Goal: Task Accomplishment & Management: Manage account settings

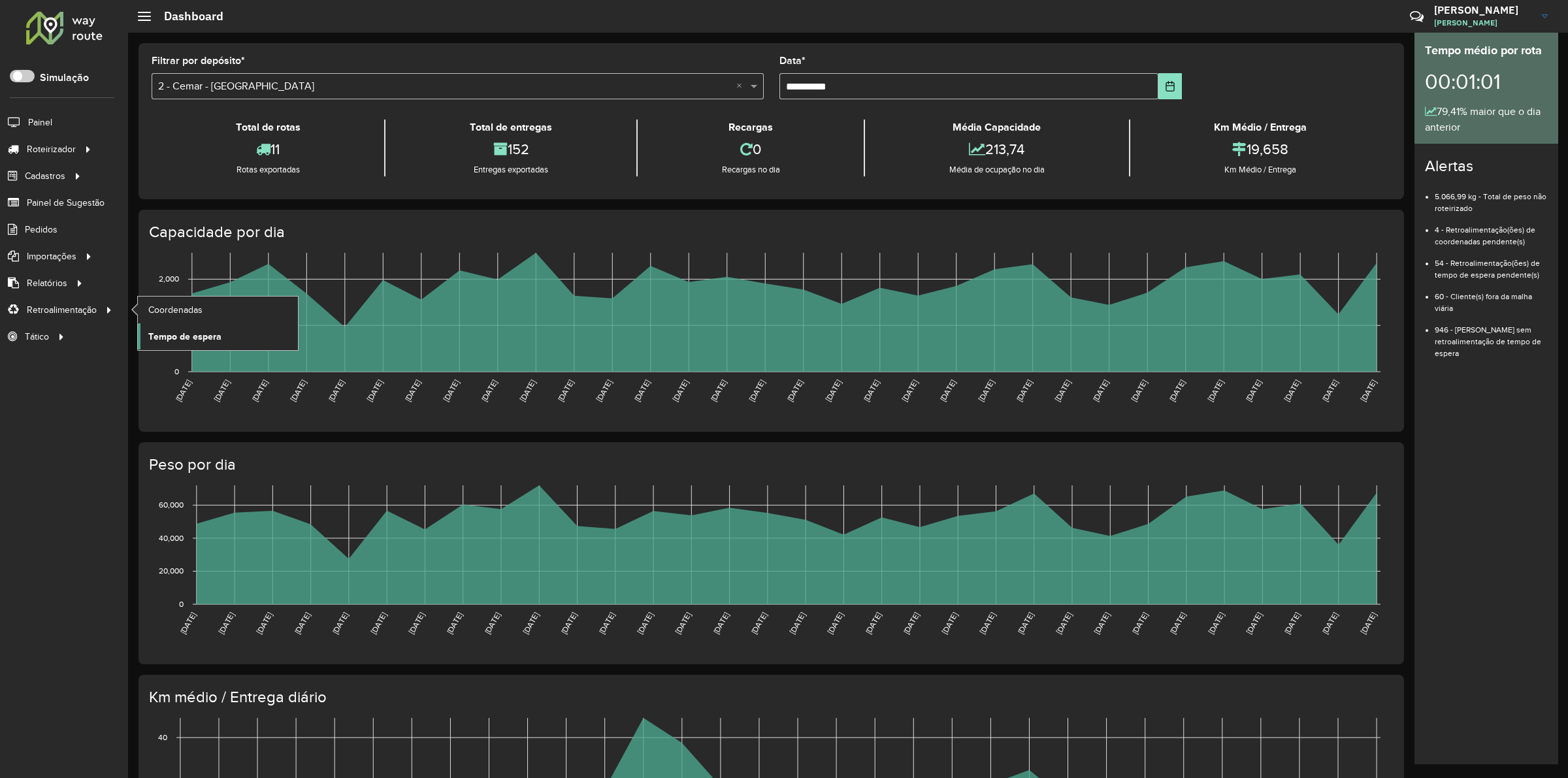
click at [216, 310] on link "Coordenadas" at bounding box center [218, 309] width 160 height 26
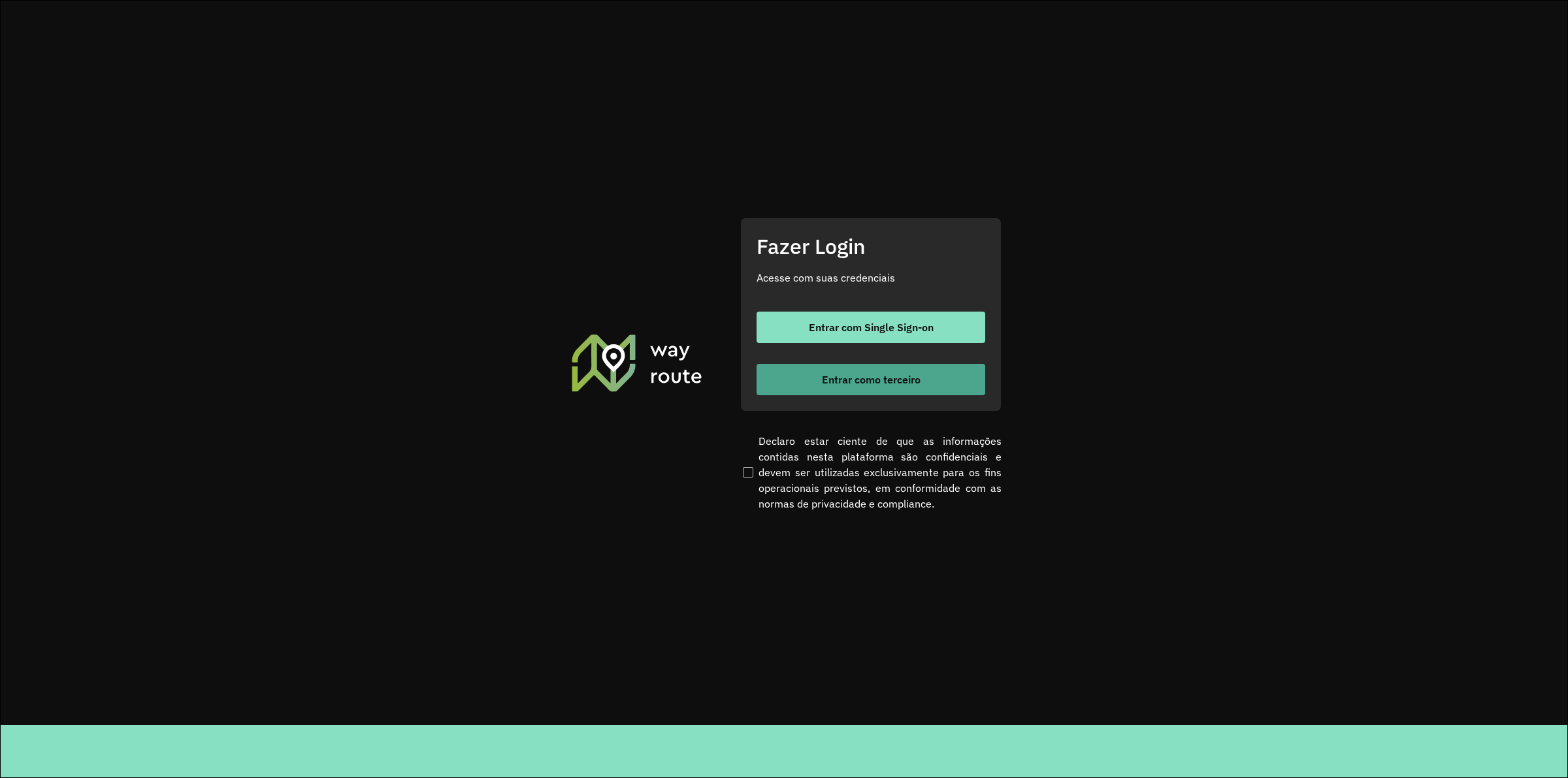
click at [882, 393] on button "Entrar como terceiro" at bounding box center [871, 379] width 229 height 31
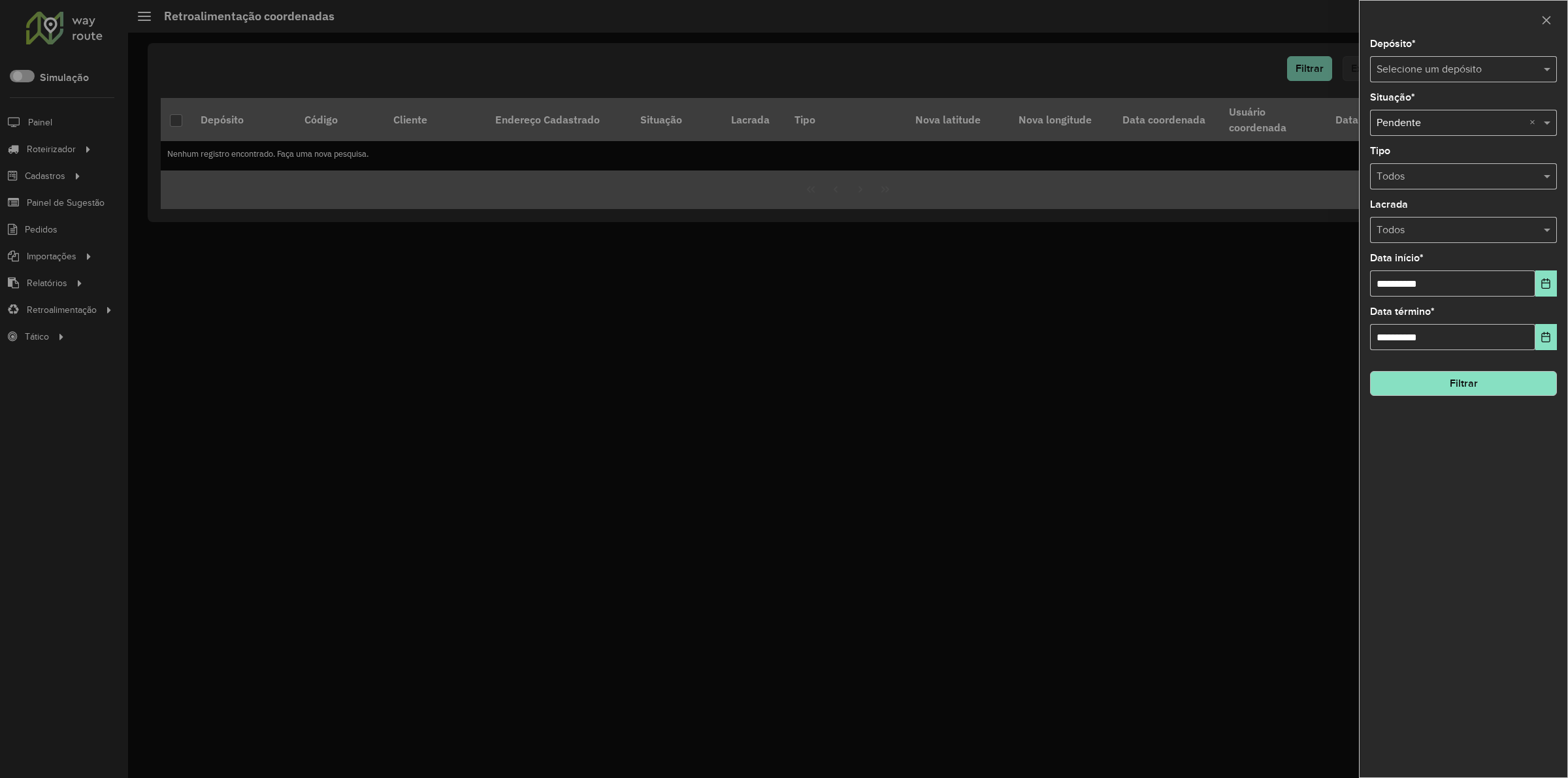
click at [1422, 76] on input "text" at bounding box center [1450, 70] width 148 height 15
click at [697, 495] on div at bounding box center [784, 389] width 1568 height 778
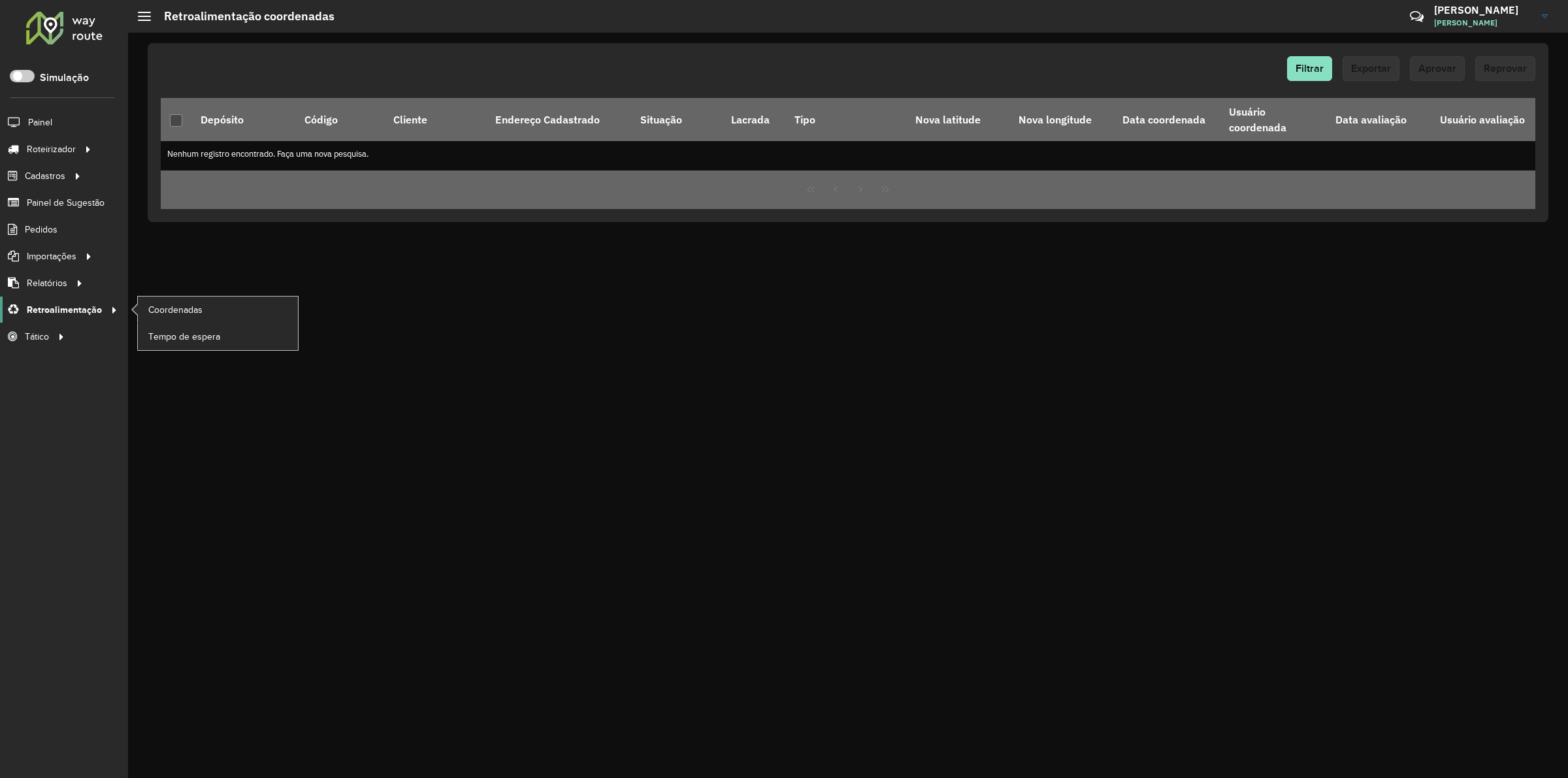
click at [41, 302] on link "Retroalimentação" at bounding box center [61, 309] width 122 height 26
click at [157, 306] on span "Coordenadas" at bounding box center [176, 310] width 56 height 14
click at [1315, 64] on span "Filtrar" at bounding box center [1310, 69] width 28 height 11
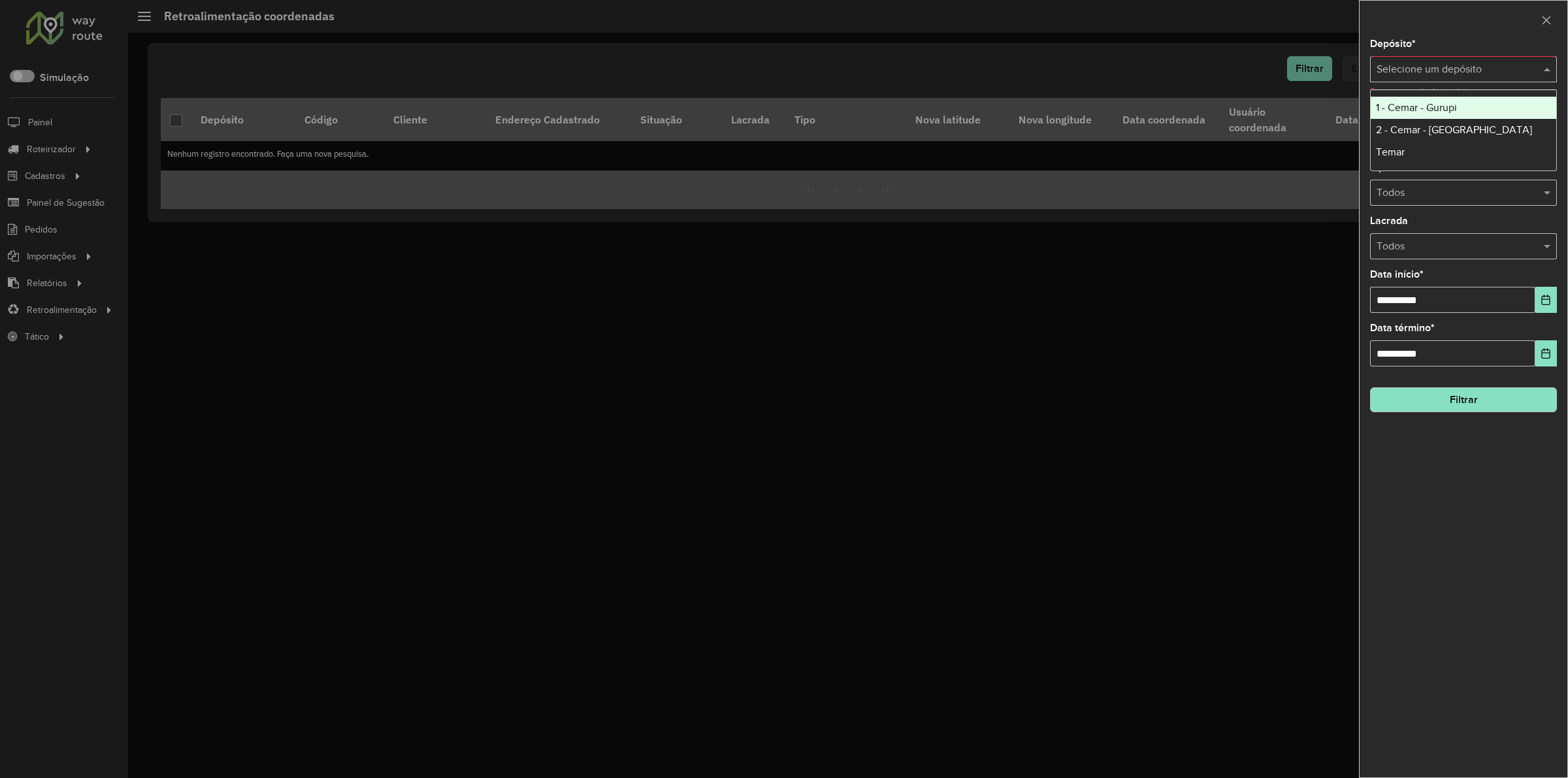
click at [1407, 66] on input "text" at bounding box center [1450, 70] width 148 height 15
click at [1421, 123] on div "2 - Cemar - [GEOGRAPHIC_DATA]" at bounding box center [1464, 130] width 186 height 22
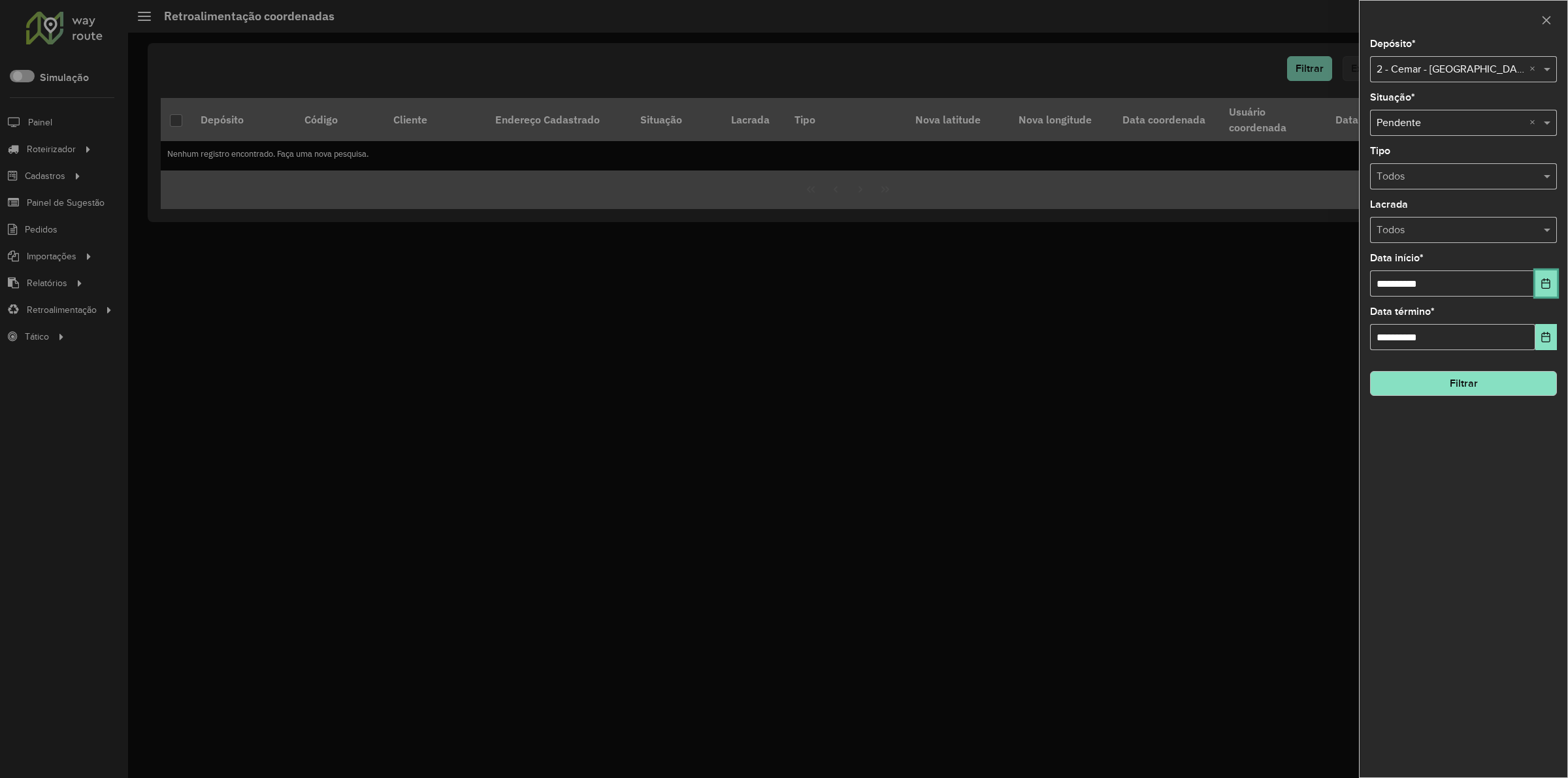
click at [1547, 289] on icon "Choose Date" at bounding box center [1546, 283] width 10 height 10
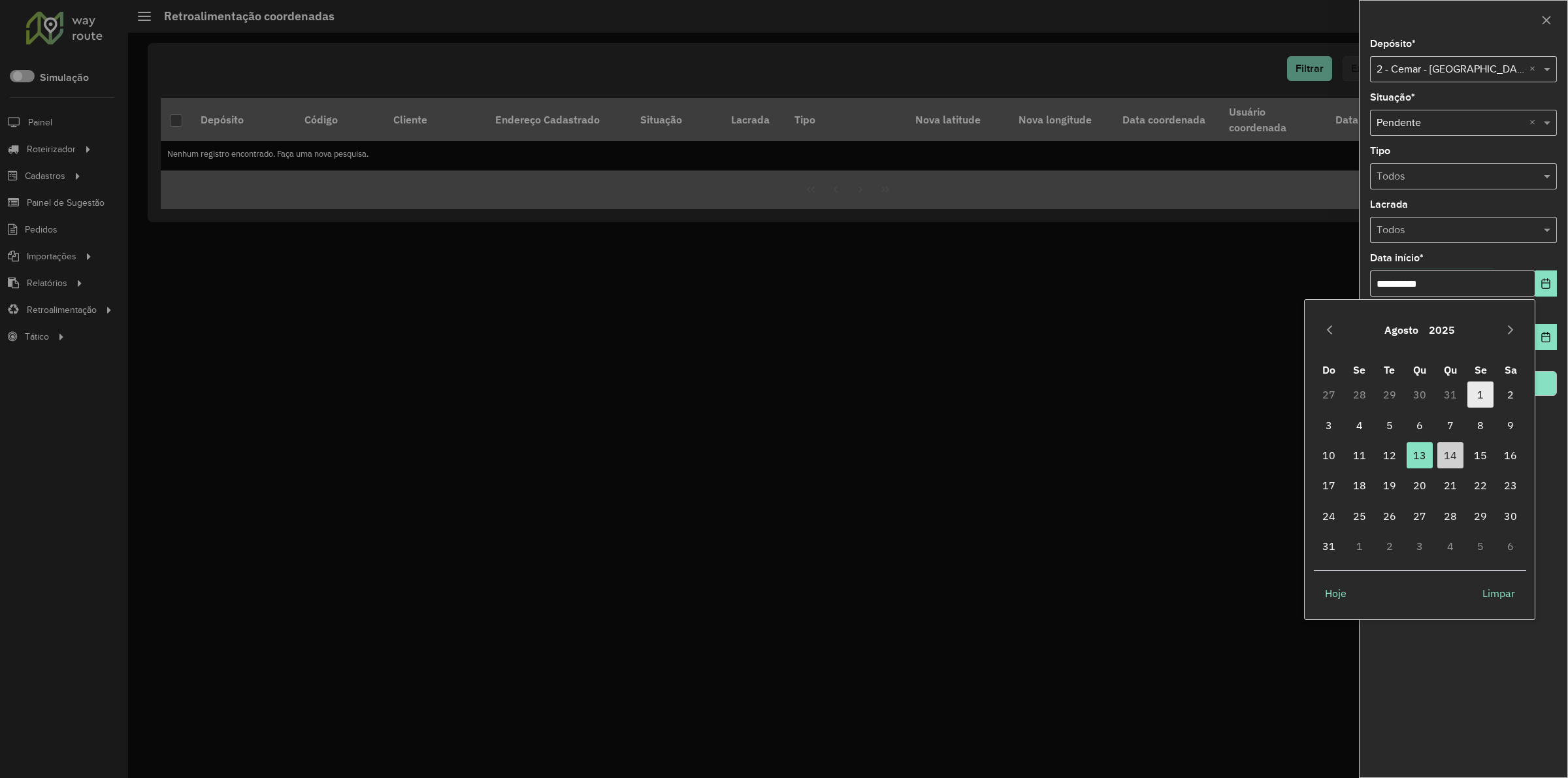
click at [1480, 397] on span "1" at bounding box center [1480, 394] width 26 height 26
type input "**********"
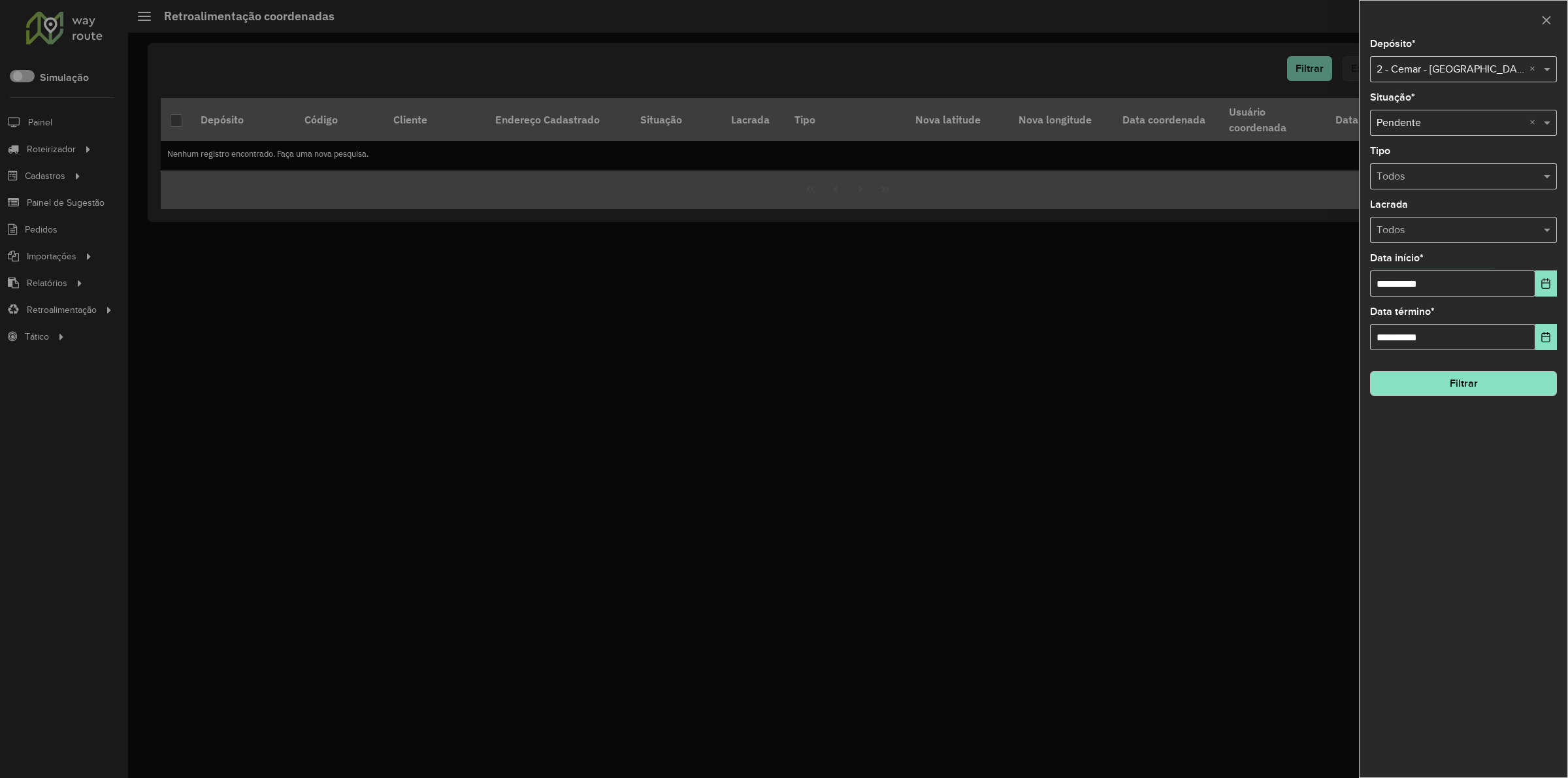
click at [1478, 387] on button "Filtrar" at bounding box center [1464, 383] width 187 height 24
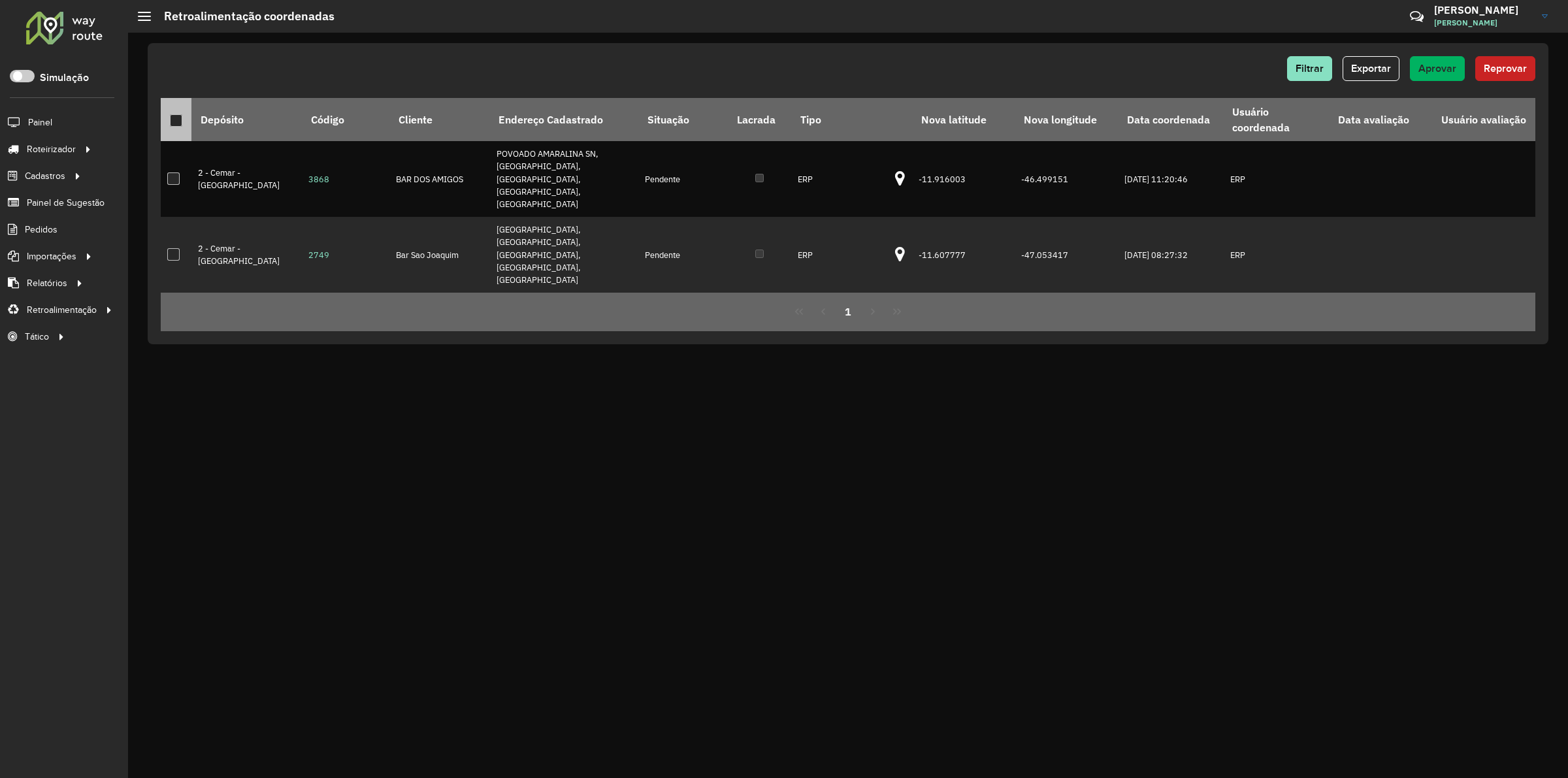
click at [174, 118] on div at bounding box center [176, 120] width 13 height 13
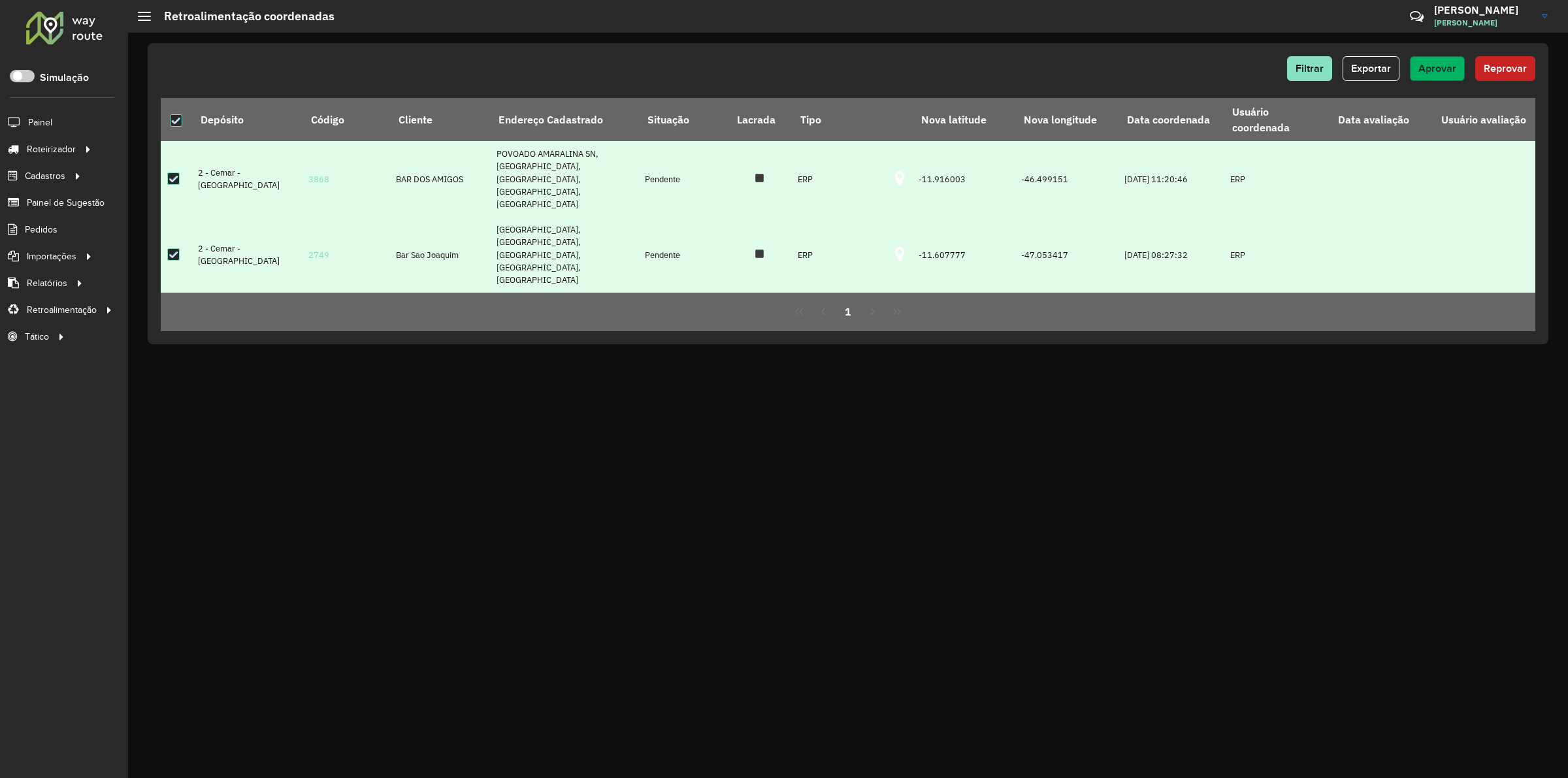
click at [1426, 69] on span "Aprovar" at bounding box center [1438, 69] width 38 height 11
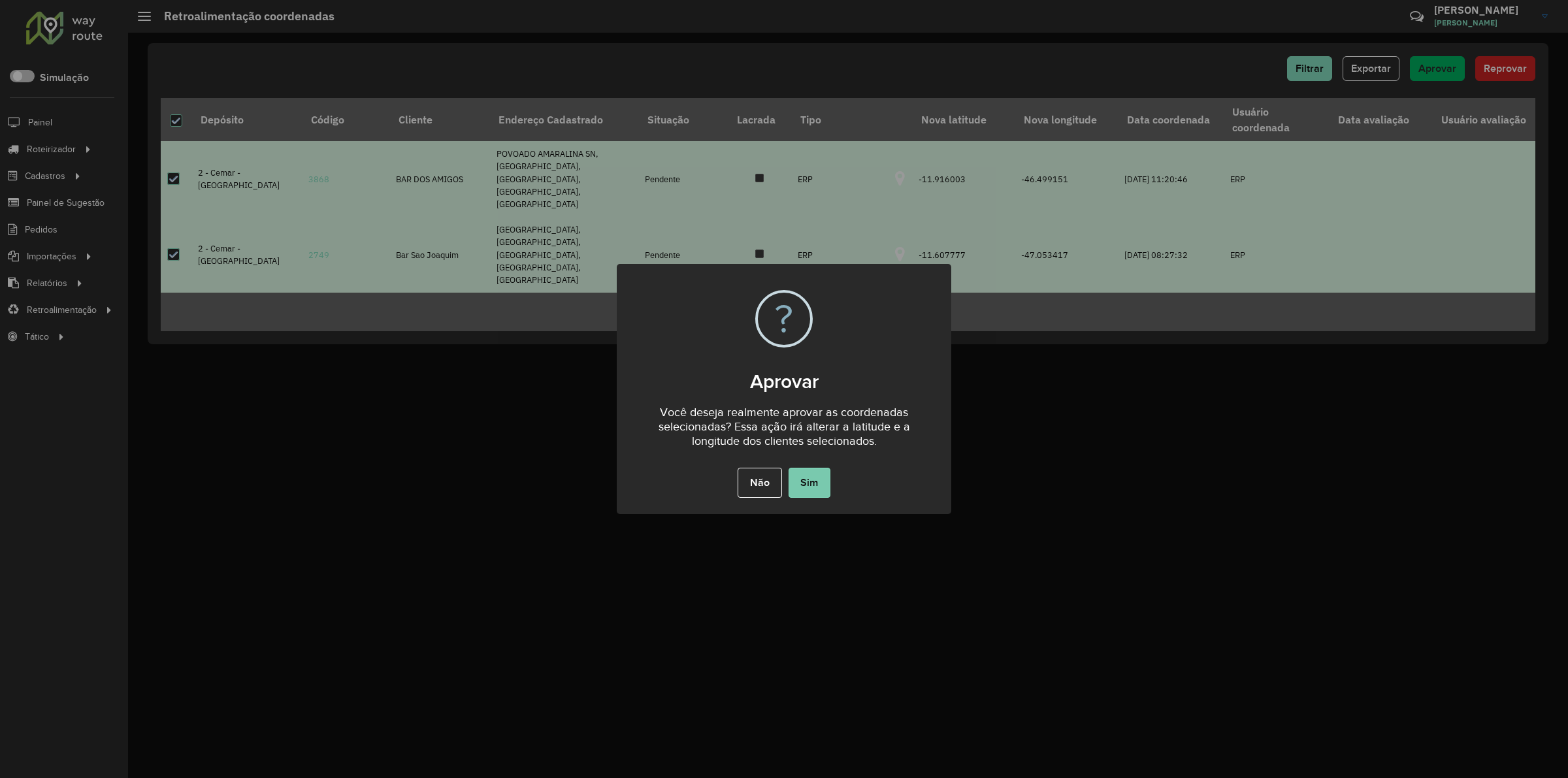
click at [799, 484] on button "Sim" at bounding box center [810, 482] width 42 height 30
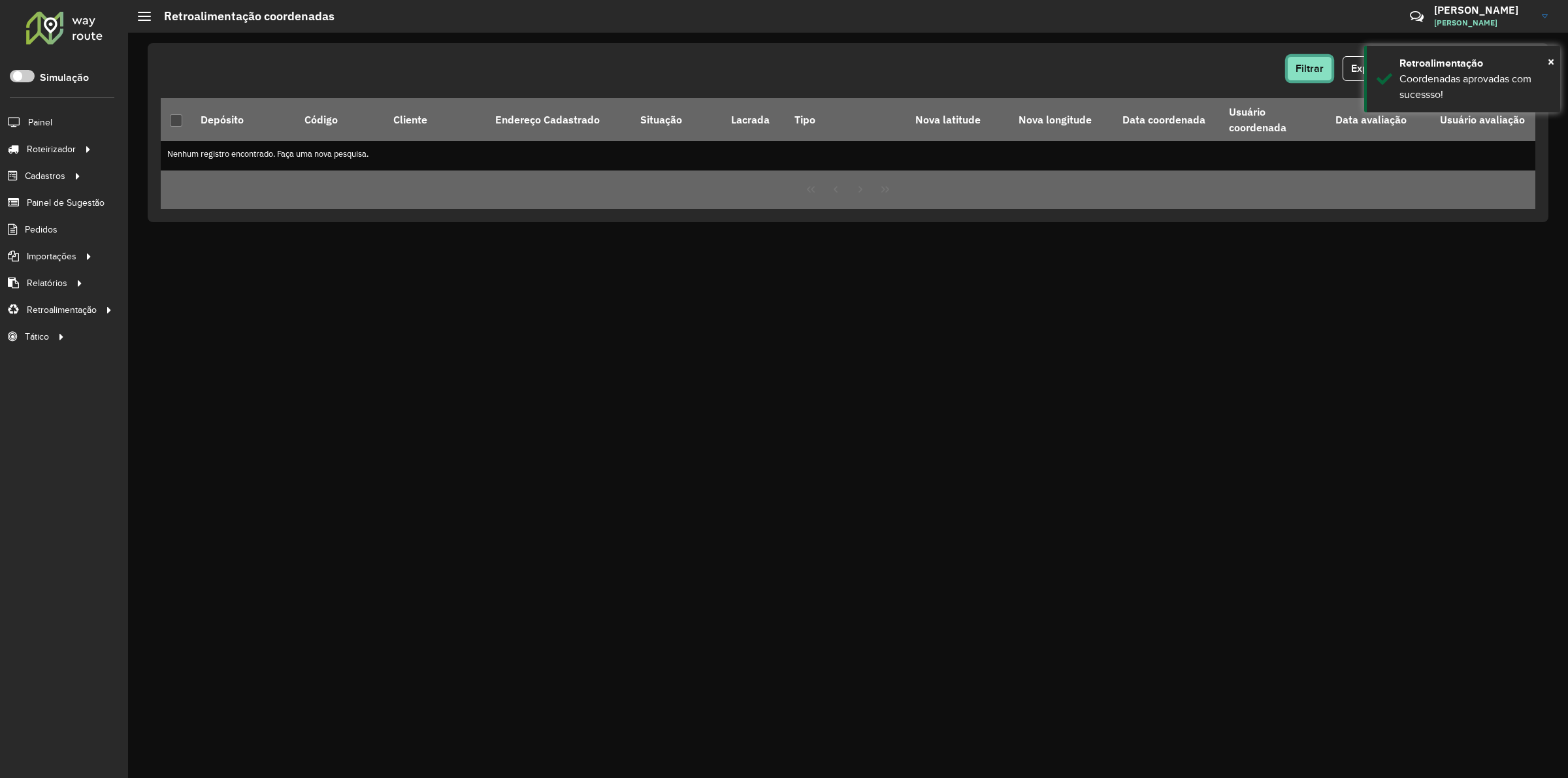
click at [1314, 64] on span "Filtrar" at bounding box center [1310, 69] width 28 height 11
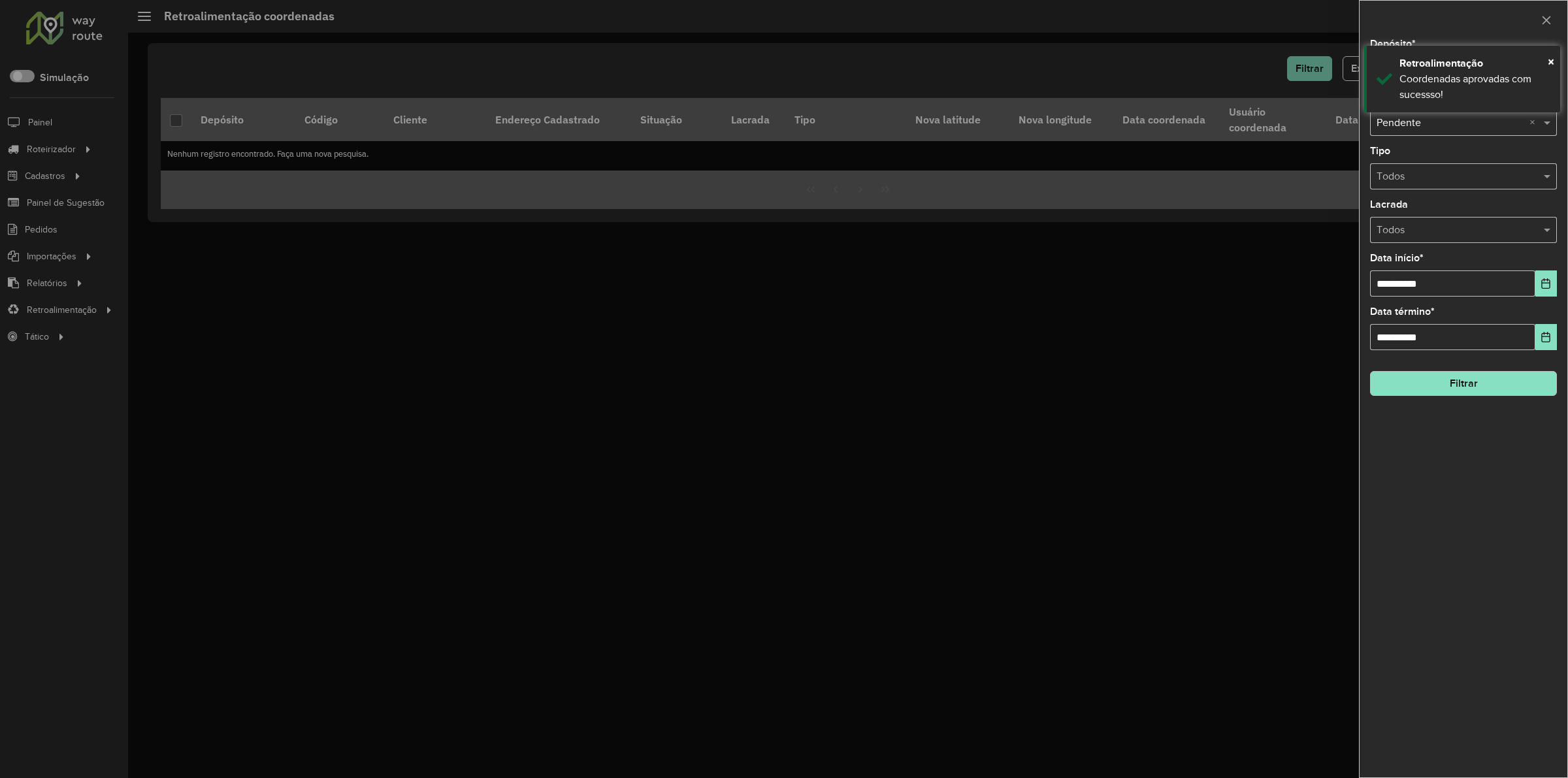
drag, startPoint x: 1406, startPoint y: 69, endPoint x: 1361, endPoint y: 69, distance: 45.0
click at [1406, 69] on div "Retroalimentação" at bounding box center [1476, 63] width 151 height 15
drag, startPoint x: 1313, startPoint y: 66, endPoint x: 1396, endPoint y: 64, distance: 83.0
click at [1320, 66] on div at bounding box center [784, 389] width 1568 height 778
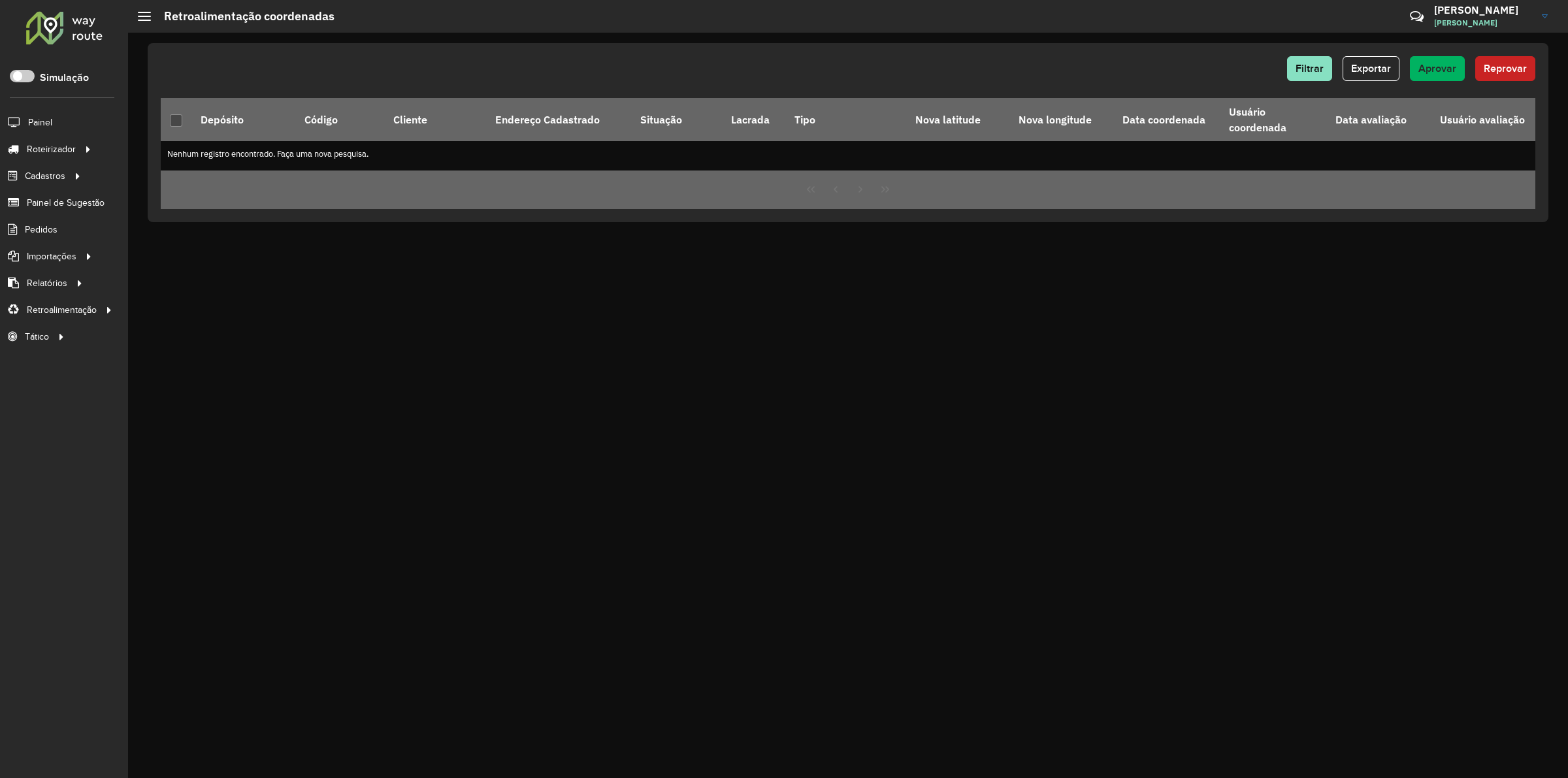
click at [1402, 63] on div "Filtrar Exportar Aprovar Reprovar" at bounding box center [848, 68] width 1375 height 24
click at [1293, 60] on button "Filtrar" at bounding box center [1310, 68] width 45 height 24
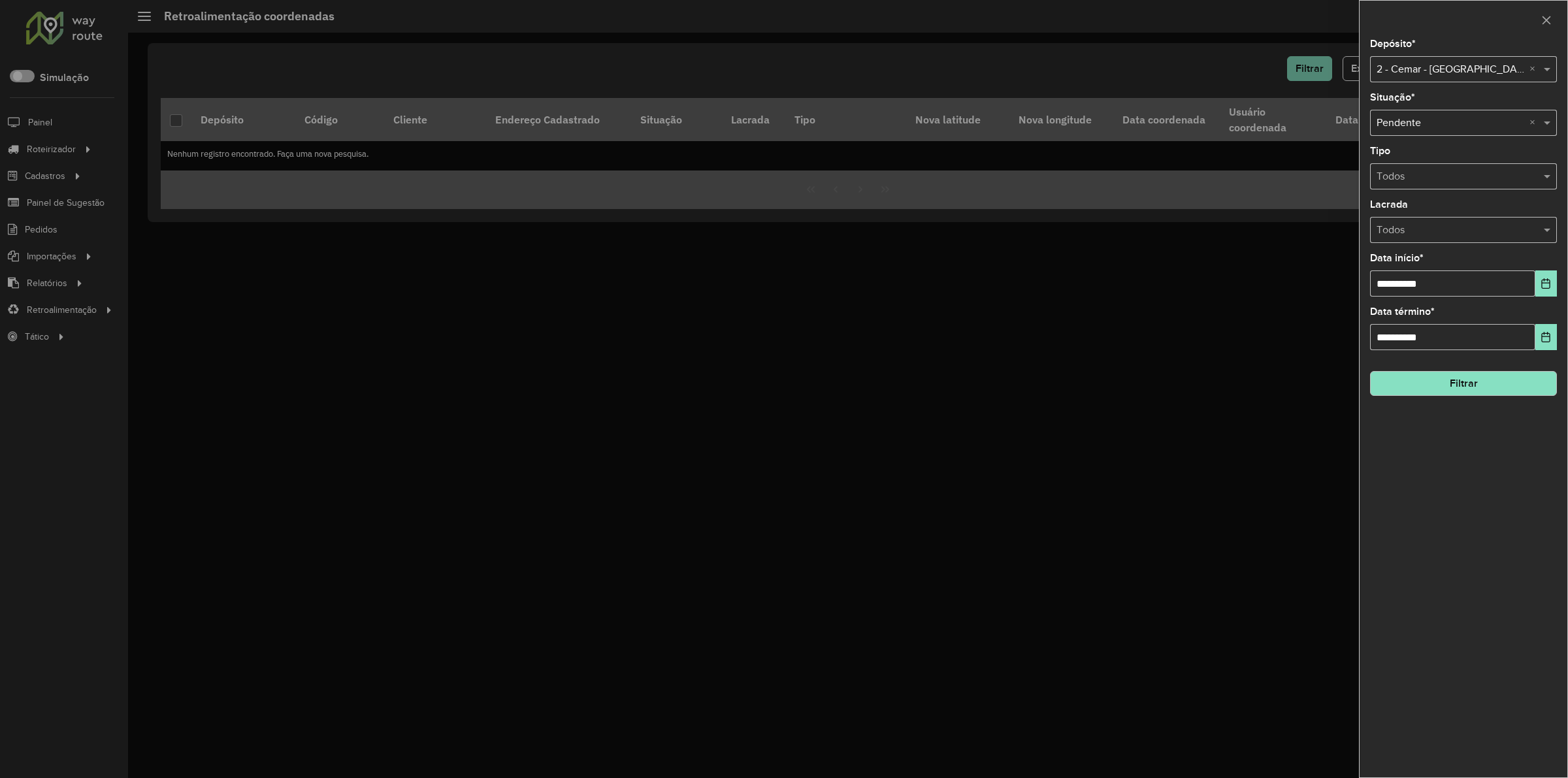
click at [1420, 75] on input "text" at bounding box center [1450, 70] width 148 height 15
click at [1432, 113] on div "1 - Cemar - Gurupi" at bounding box center [1464, 108] width 186 height 22
click at [1461, 393] on button "Filtrar" at bounding box center [1464, 383] width 187 height 24
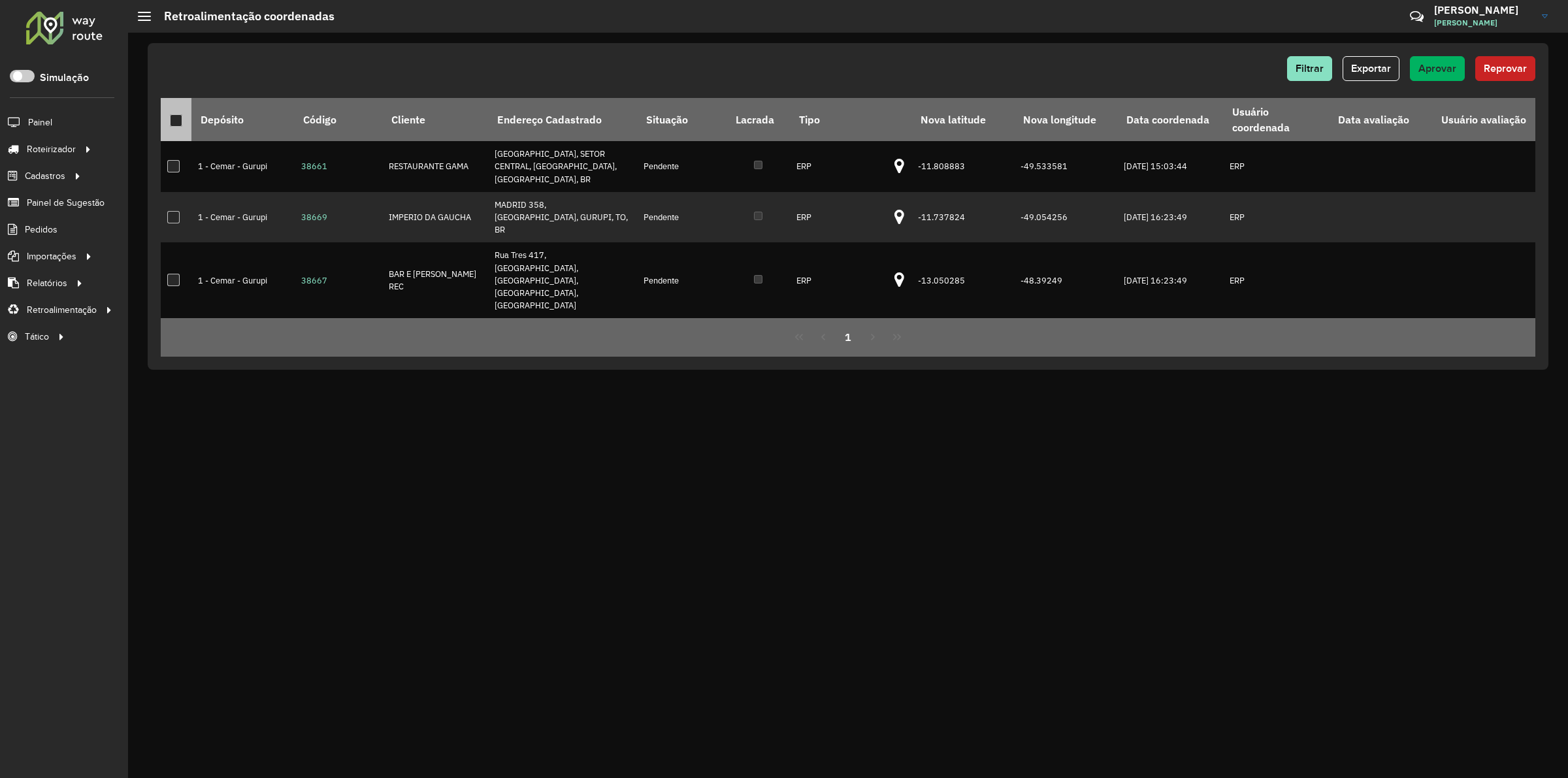
click at [175, 122] on div at bounding box center [176, 120] width 13 height 13
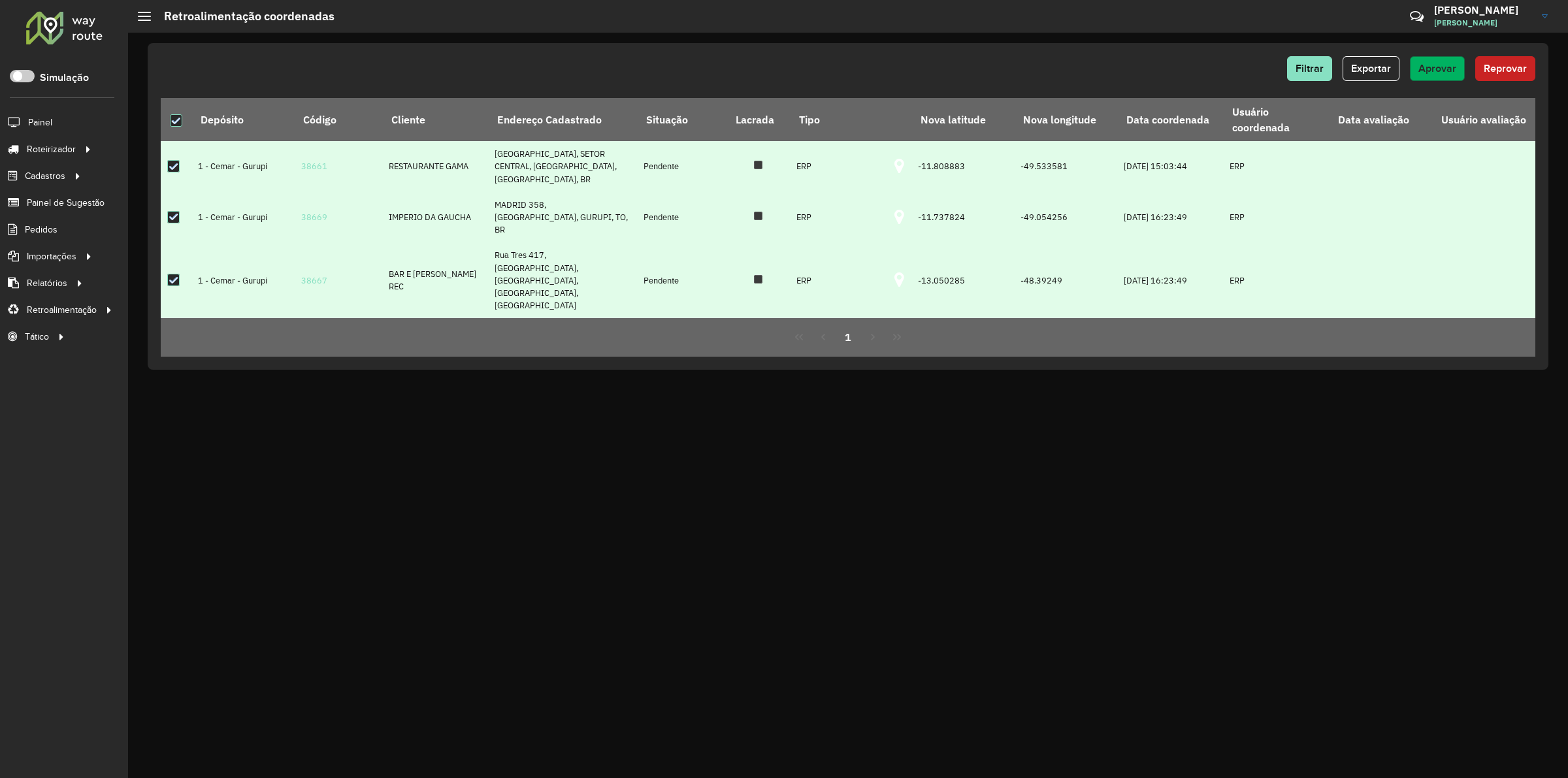
click at [1460, 73] on button "Aprovar" at bounding box center [1438, 68] width 55 height 24
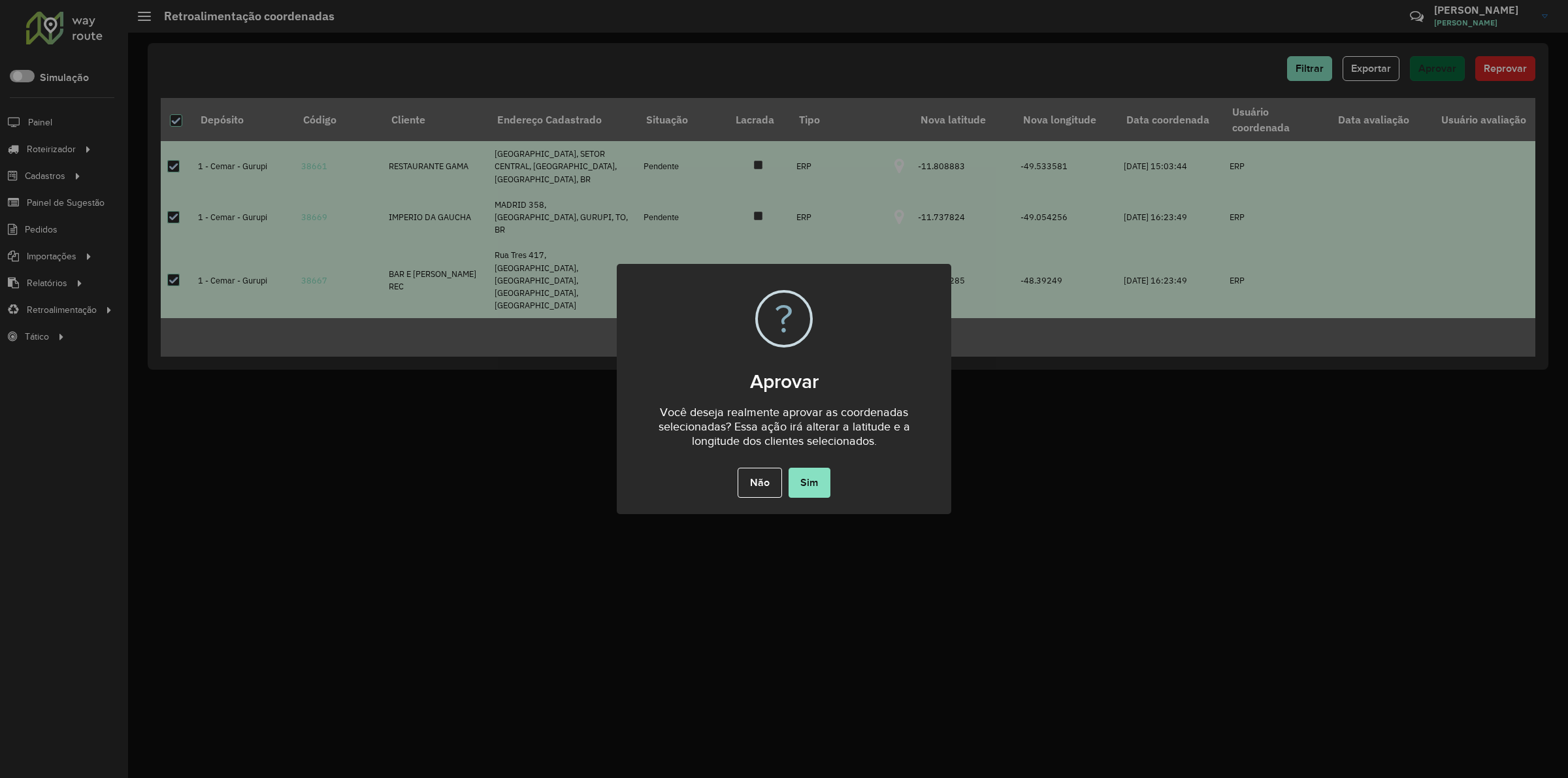
click at [1460, 73] on div "× ? Aprovar Você deseja realmente aprovar as coordenadas selecionadas? Essa açã…" at bounding box center [784, 389] width 1568 height 778
click at [807, 481] on button "Sim" at bounding box center [810, 482] width 42 height 30
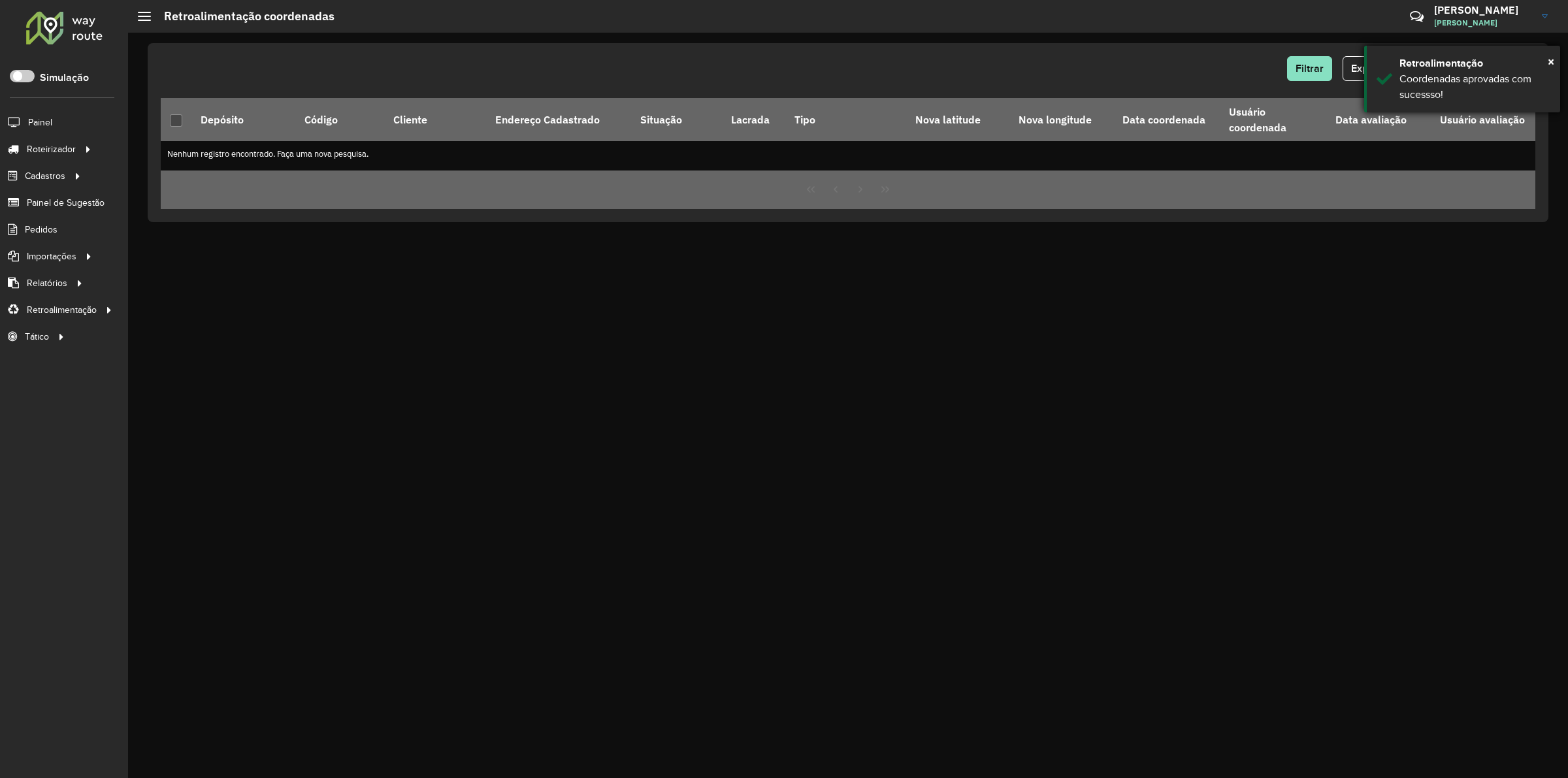
click at [1399, 70] on div "× Retroalimentação Coordenadas aprovadas com sucessso!" at bounding box center [1462, 78] width 196 height 66
click at [1324, 56] on button "Filtrar" at bounding box center [1310, 68] width 45 height 24
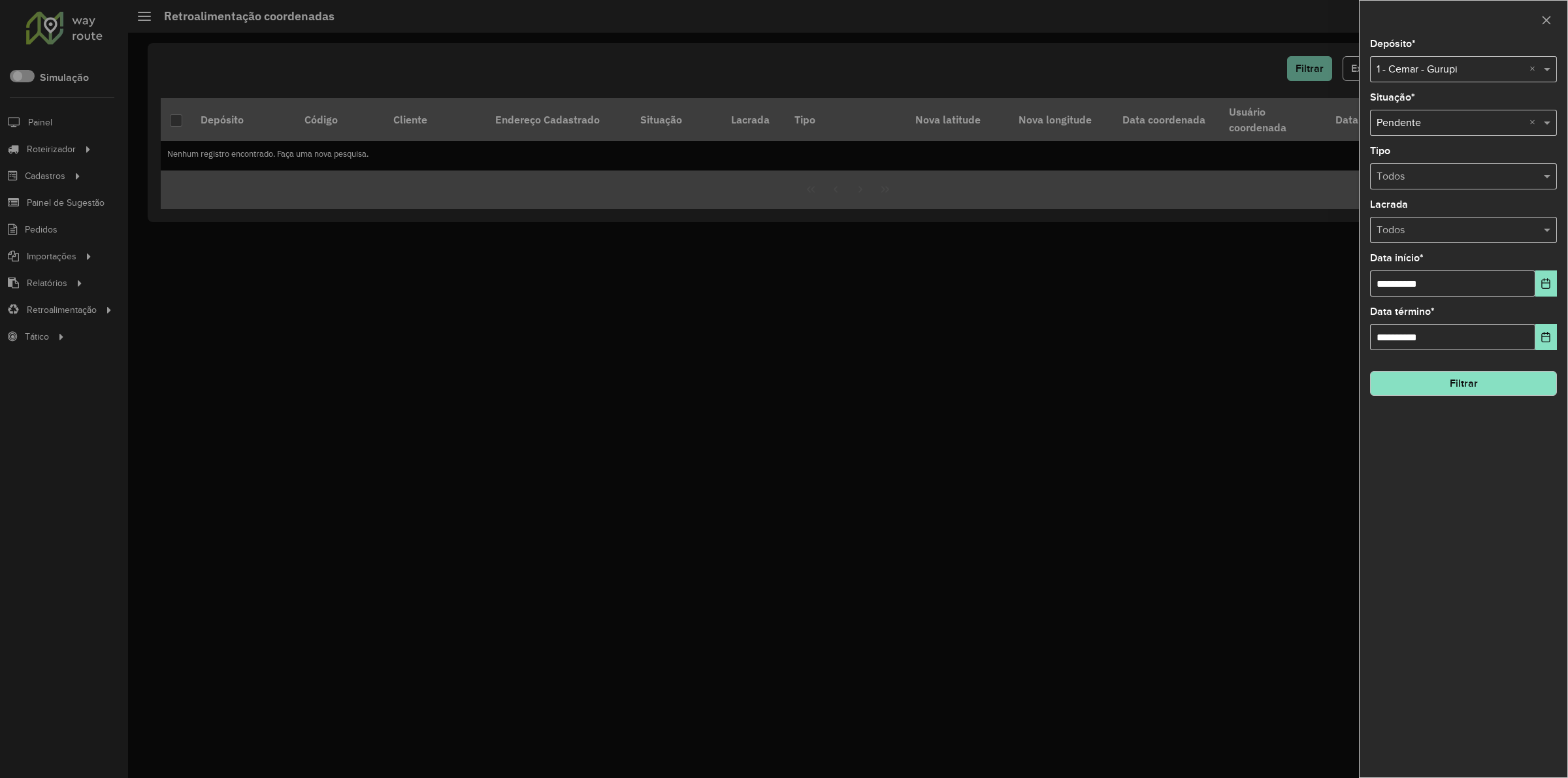
click at [1413, 55] on div "Depósito * Selecione um depósito × 1 - Cemar - Gurupi ×" at bounding box center [1464, 61] width 187 height 43
drag, startPoint x: 1409, startPoint y: 70, endPoint x: 1424, endPoint y: 90, distance: 25.0
click at [1410, 70] on input "text" at bounding box center [1450, 70] width 148 height 15
click at [1401, 134] on span "Temar" at bounding box center [1390, 129] width 29 height 11
click at [1443, 392] on button "Filtrar" at bounding box center [1464, 383] width 187 height 24
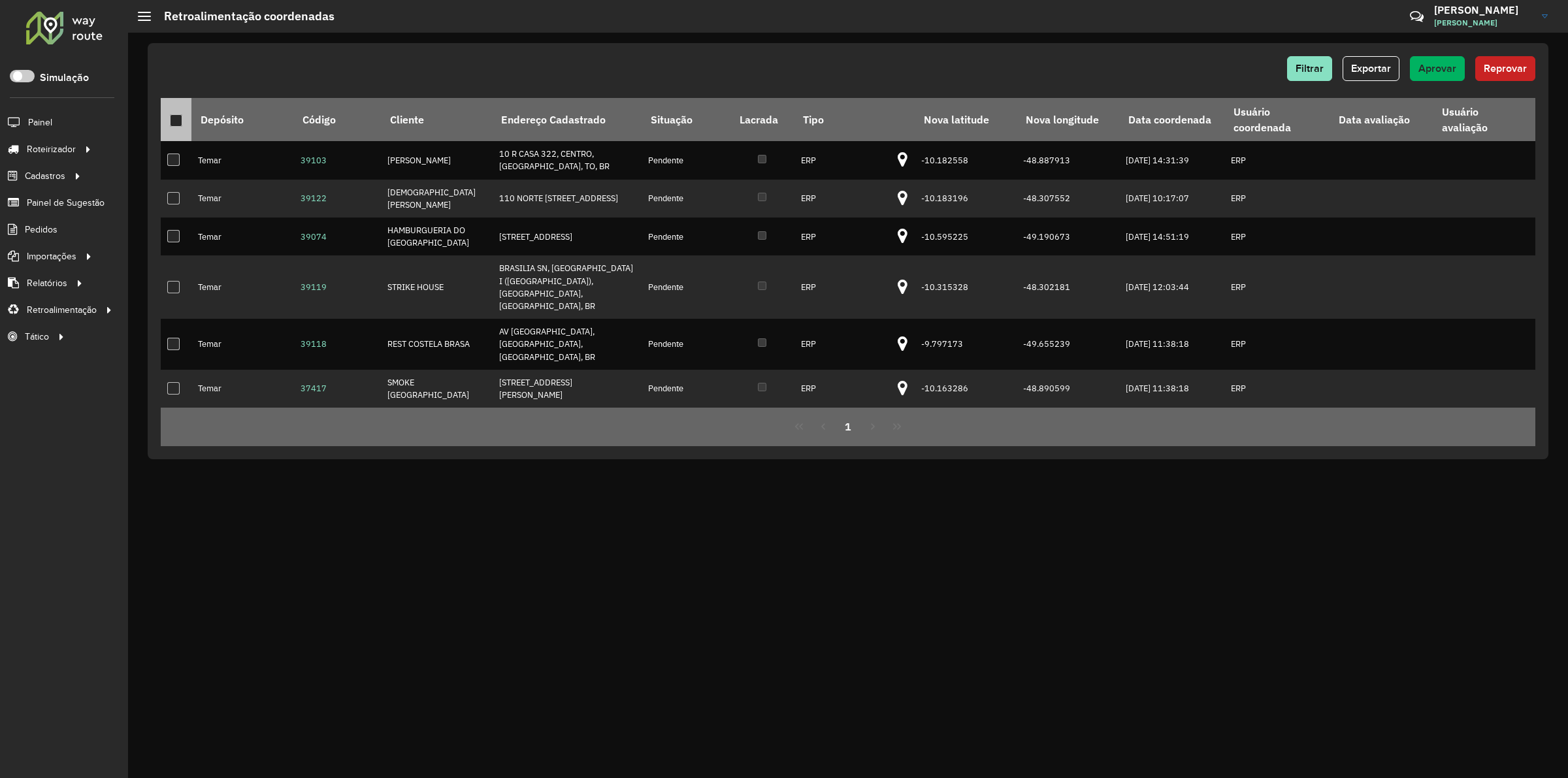
click at [182, 128] on th at bounding box center [176, 120] width 31 height 43
click at [178, 125] on div at bounding box center [176, 120] width 13 height 13
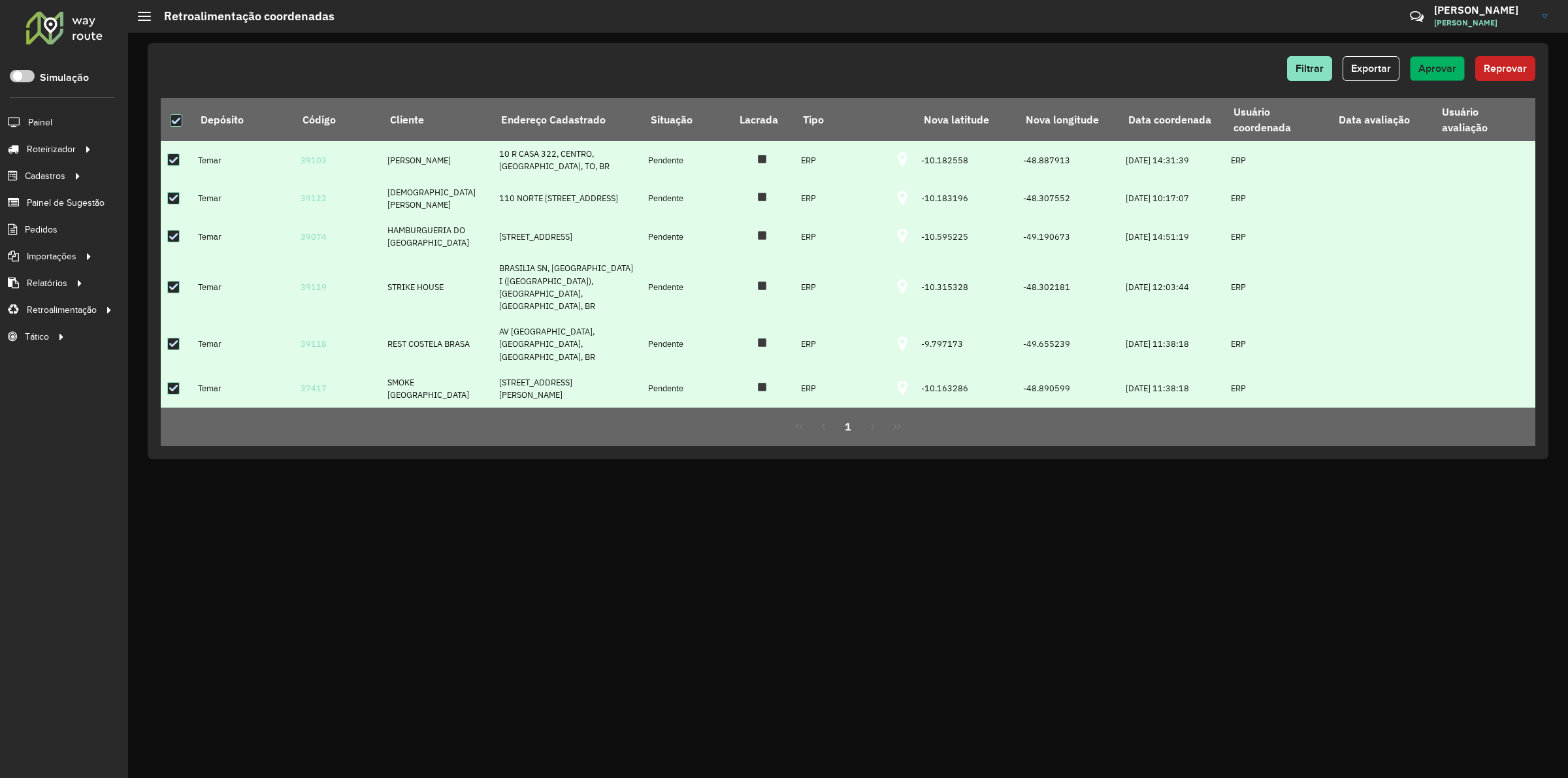
click at [1431, 75] on button "Aprovar" at bounding box center [1438, 68] width 55 height 24
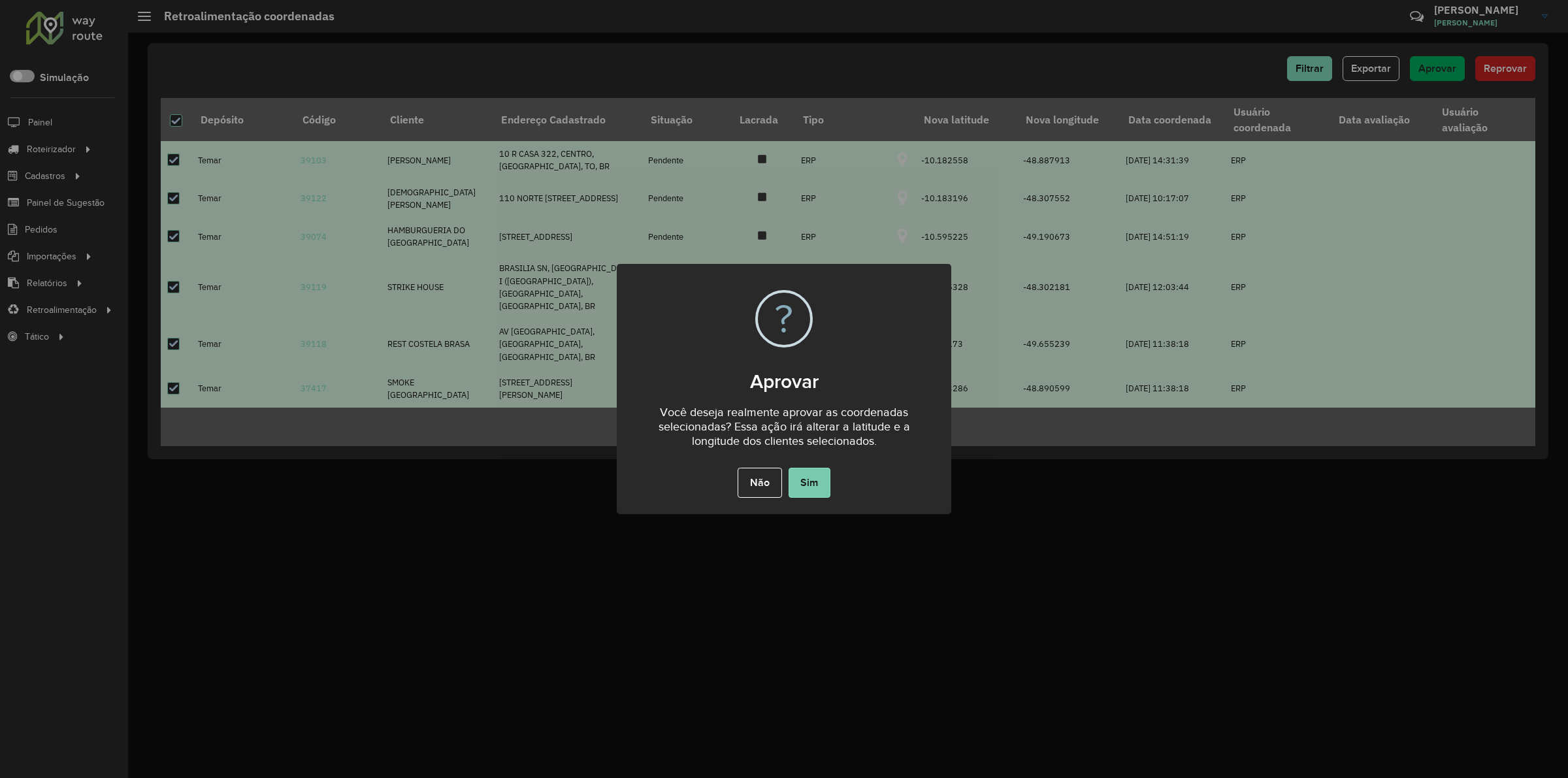
click at [811, 488] on button "Sim" at bounding box center [810, 482] width 42 height 30
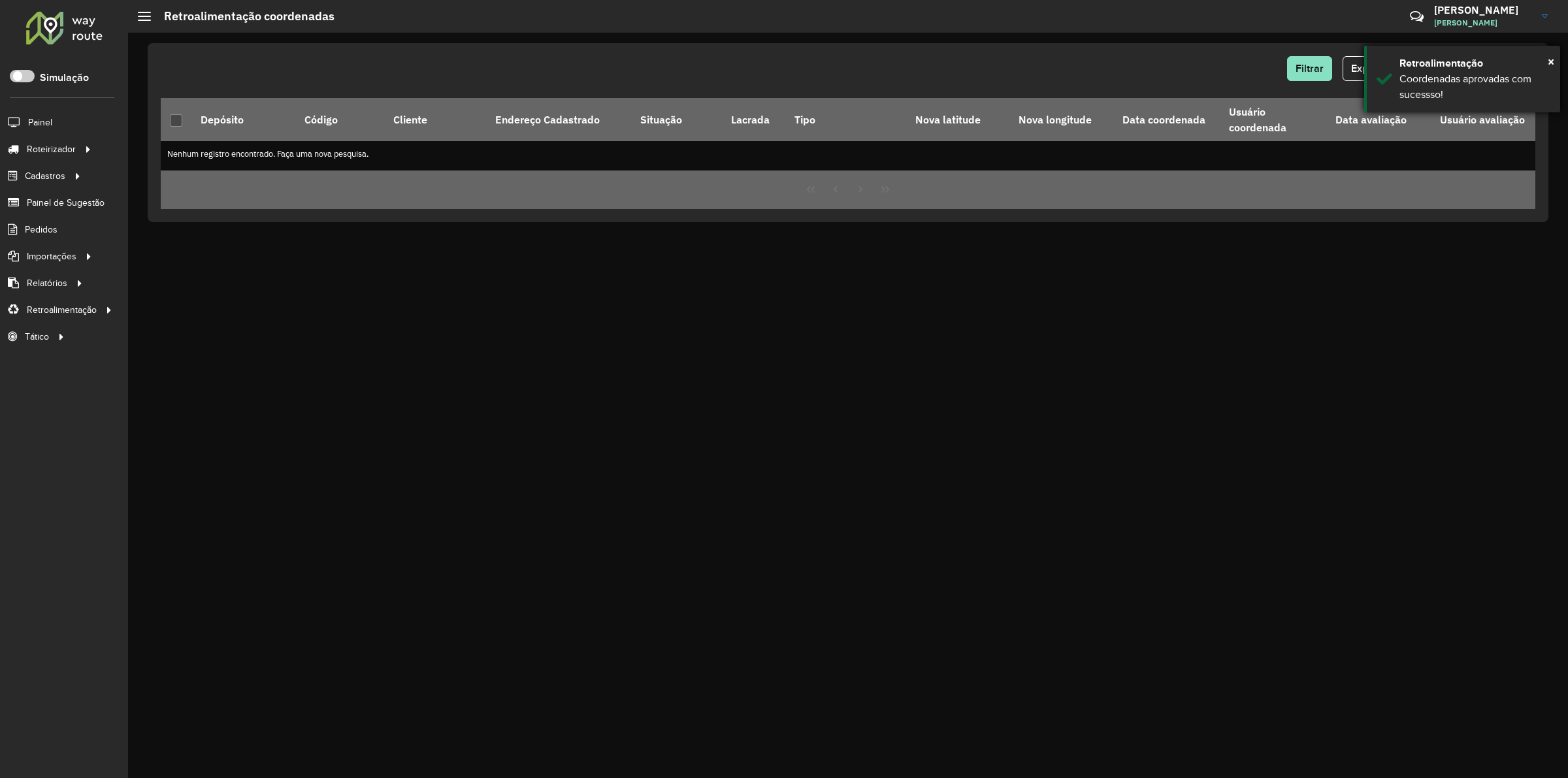
click at [1400, 82] on div "Coordenadas aprovadas com sucessso!" at bounding box center [1476, 87] width 151 height 31
click at [867, 64] on div "Filtrar Exportar Aprovar Reprovar" at bounding box center [848, 68] width 1375 height 24
click at [63, 31] on div at bounding box center [64, 27] width 79 height 34
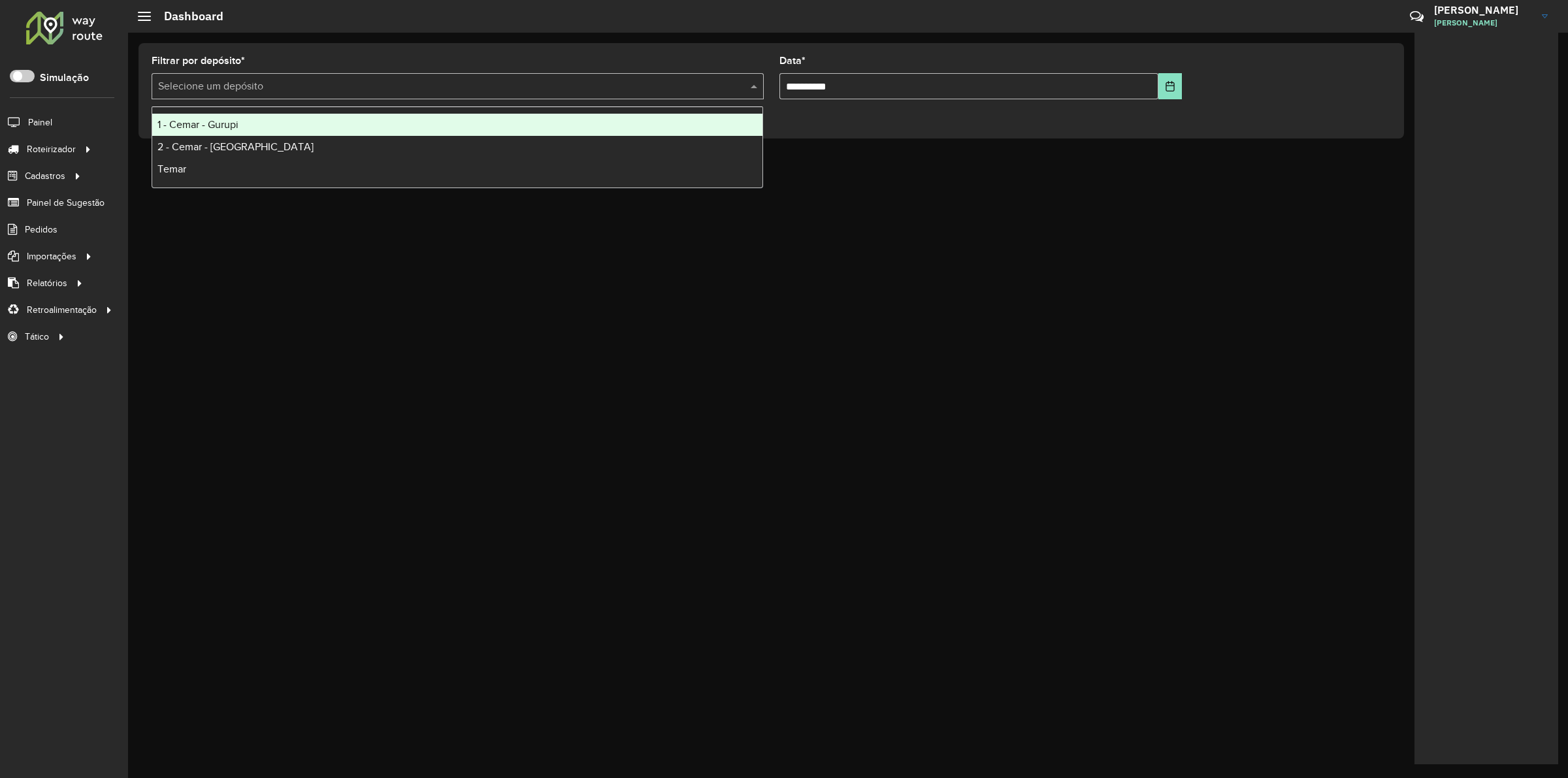
click at [407, 98] on div "Selecione um depósito" at bounding box center [458, 86] width 612 height 26
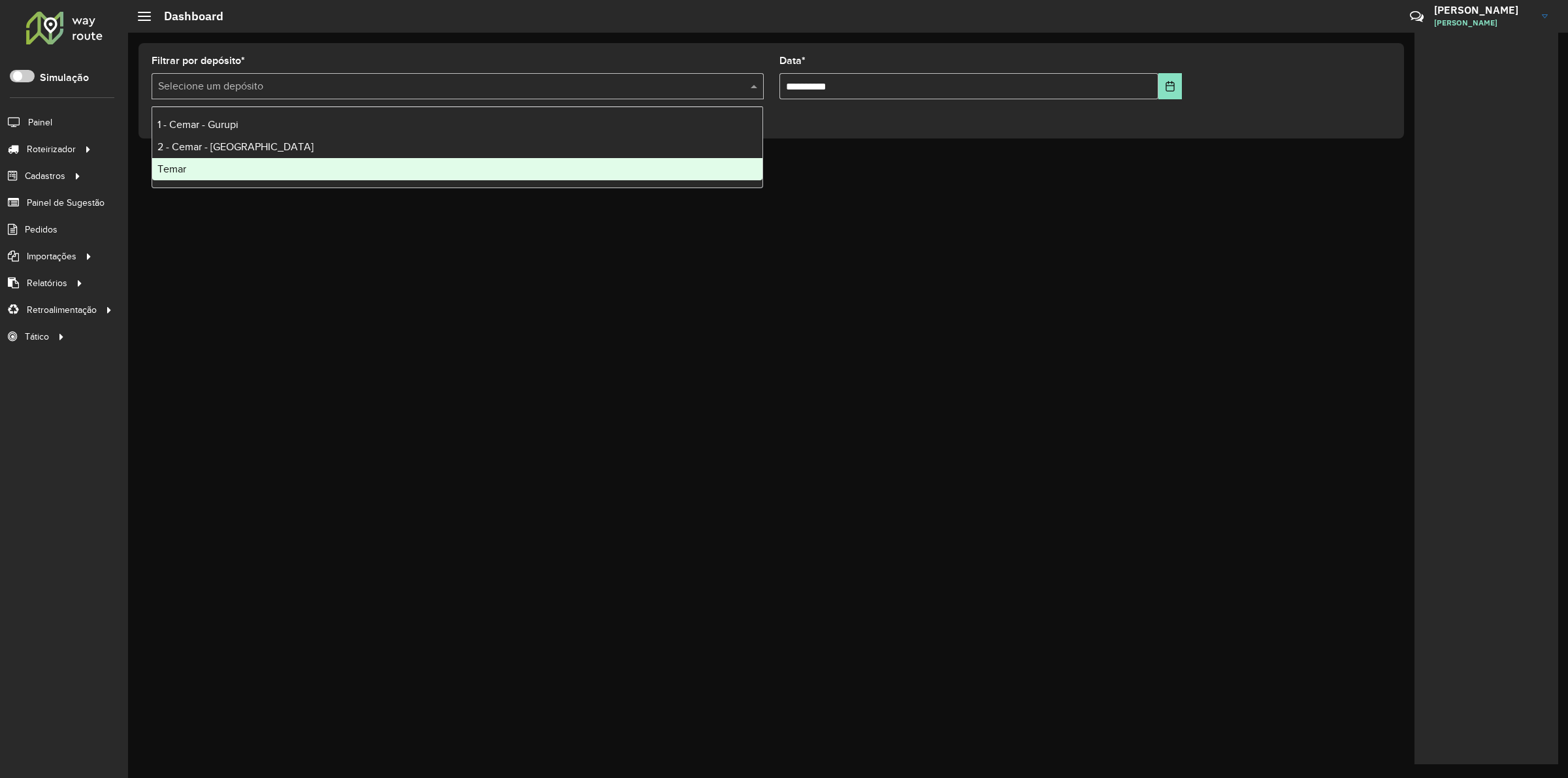
click at [203, 163] on div "Temar" at bounding box center [458, 169] width 611 height 22
